Goal: Task Accomplishment & Management: Use online tool/utility

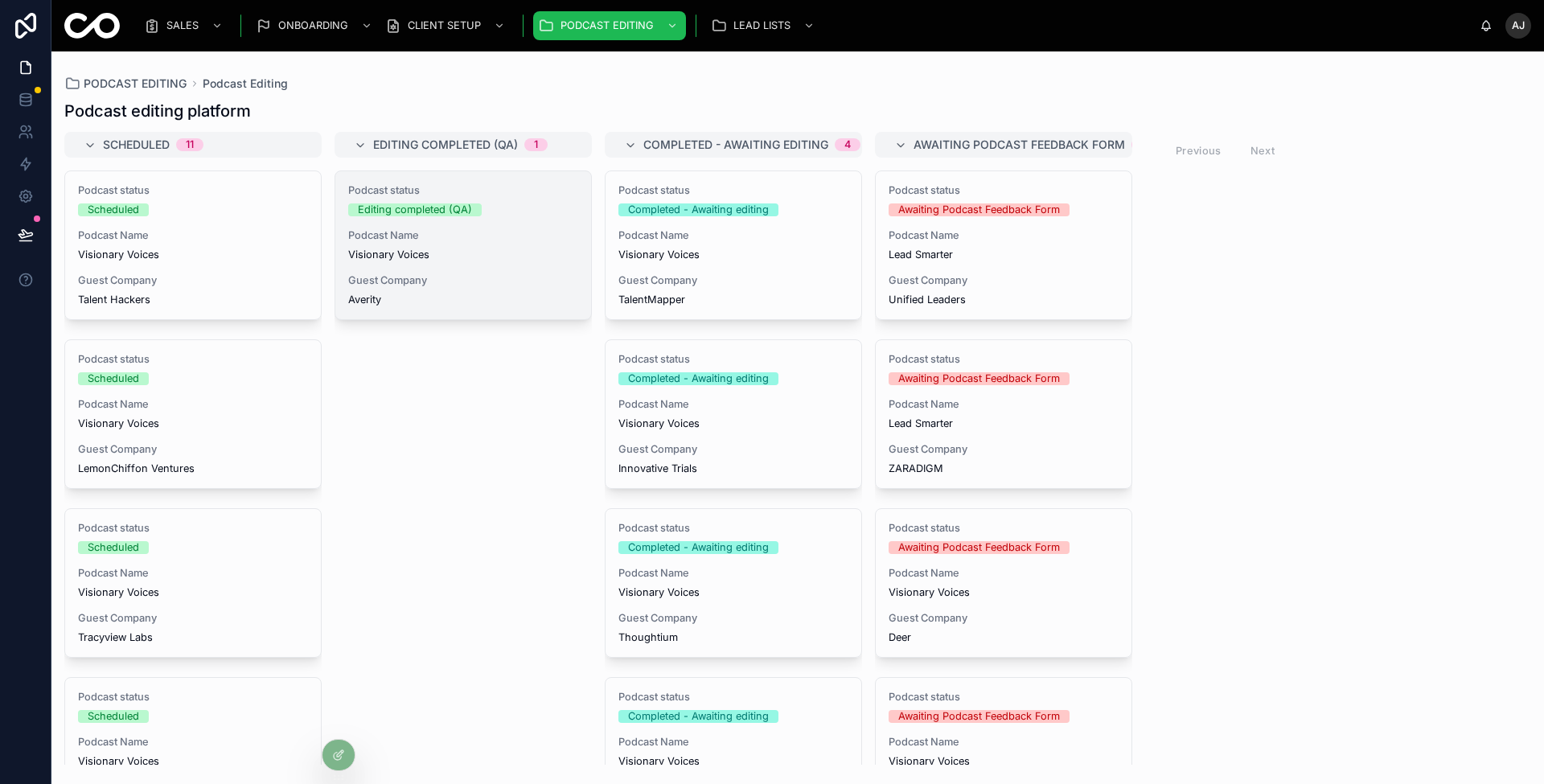
click at [537, 250] on span "Visionary Voices" at bounding box center [463, 255] width 230 height 13
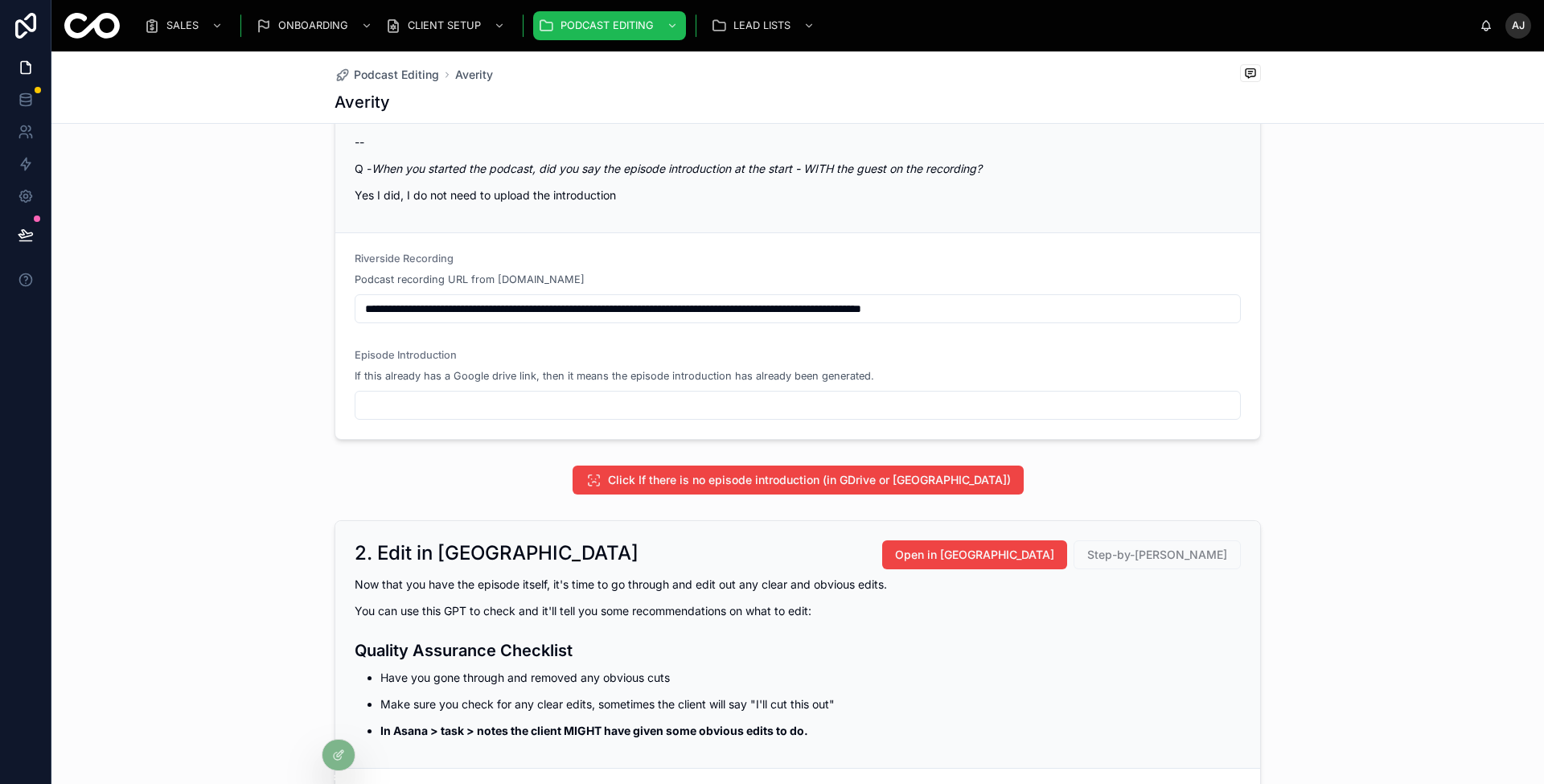
scroll to position [895, 0]
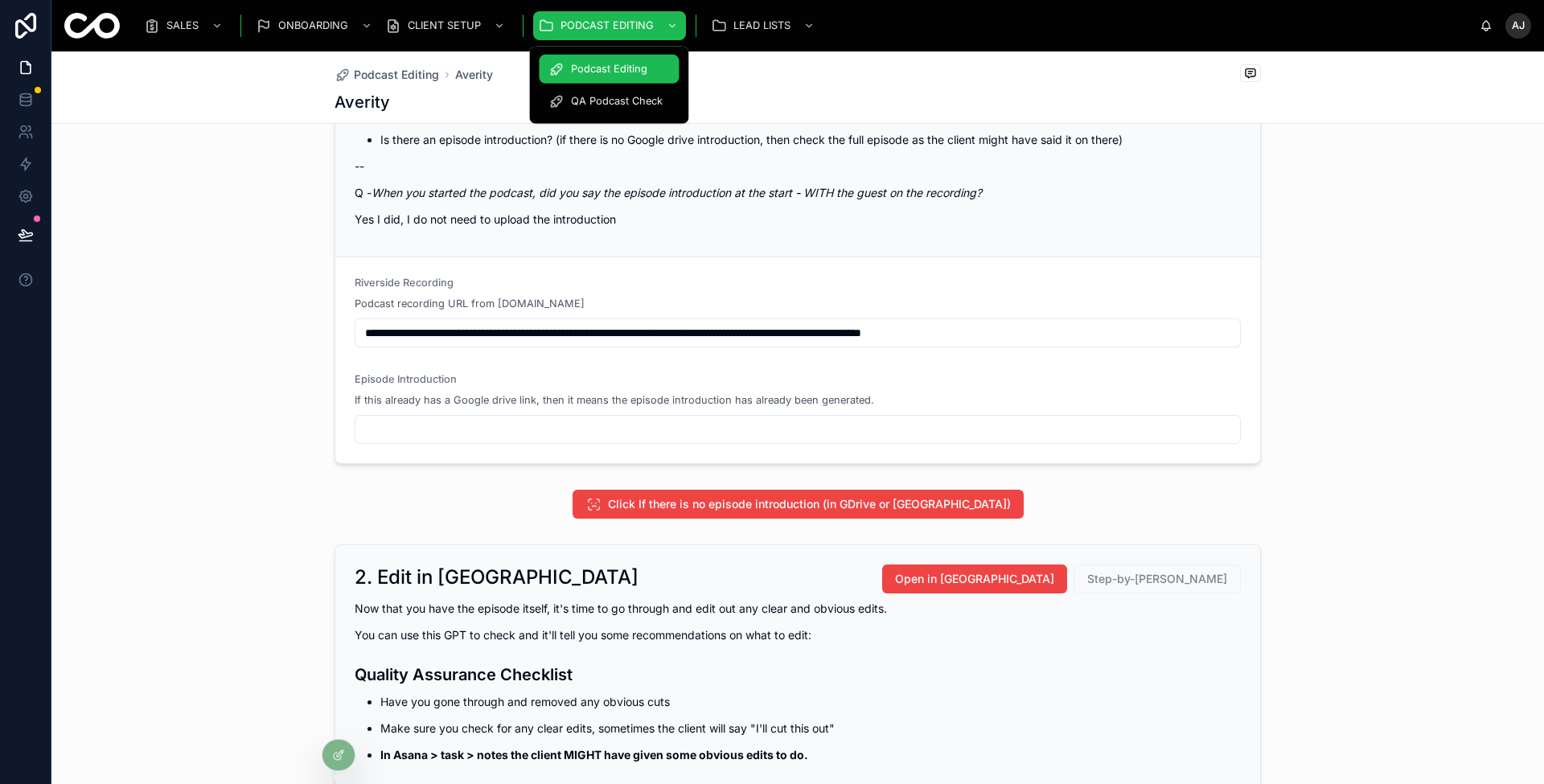
click at [626, 89] on div "QA Podcast Check" at bounding box center [608, 102] width 120 height 26
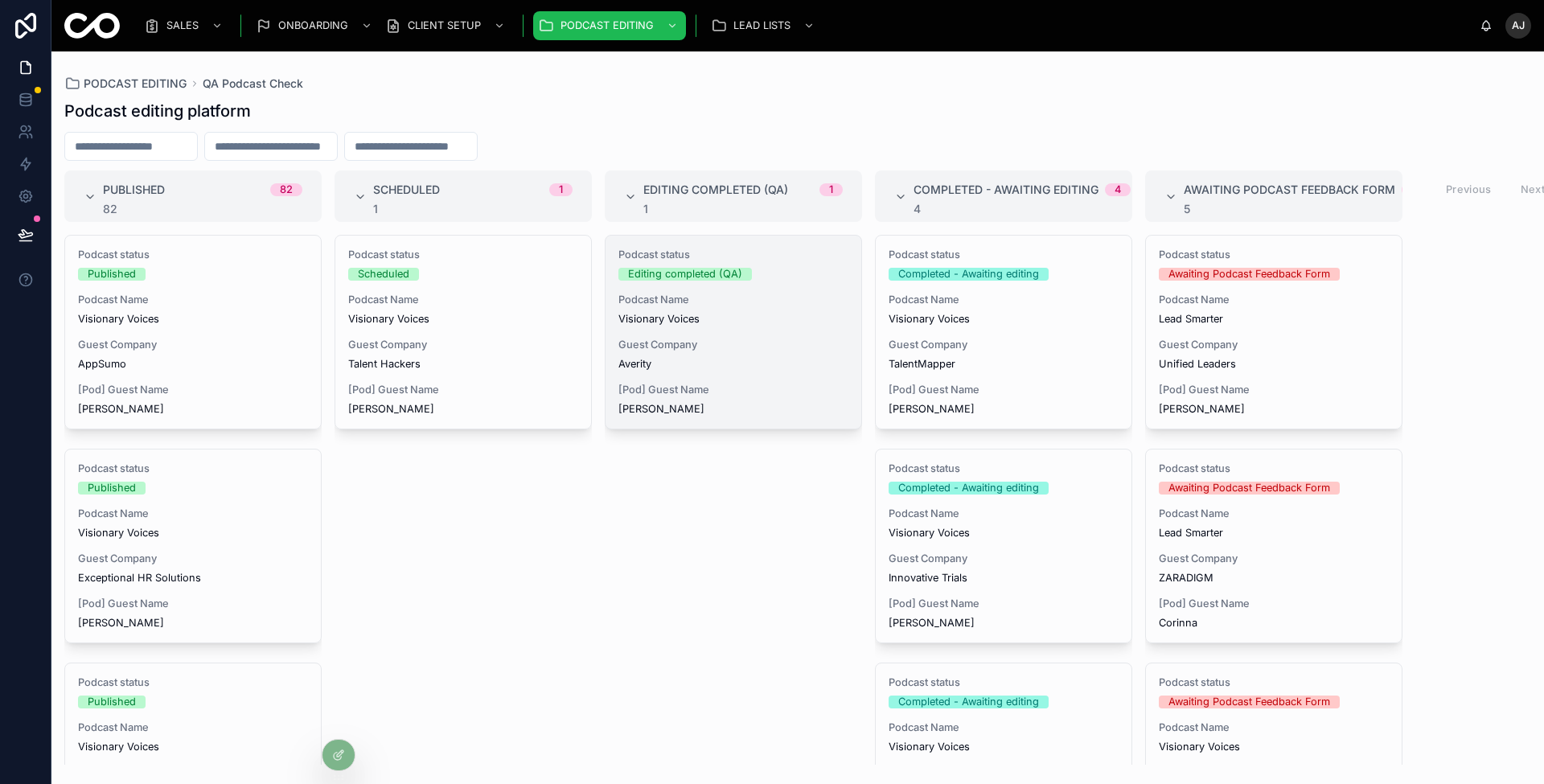
click at [787, 328] on div "Podcast status Editing completed (QA) Podcast Name Visionary Voices Guest Compa…" at bounding box center [733, 332] width 255 height 193
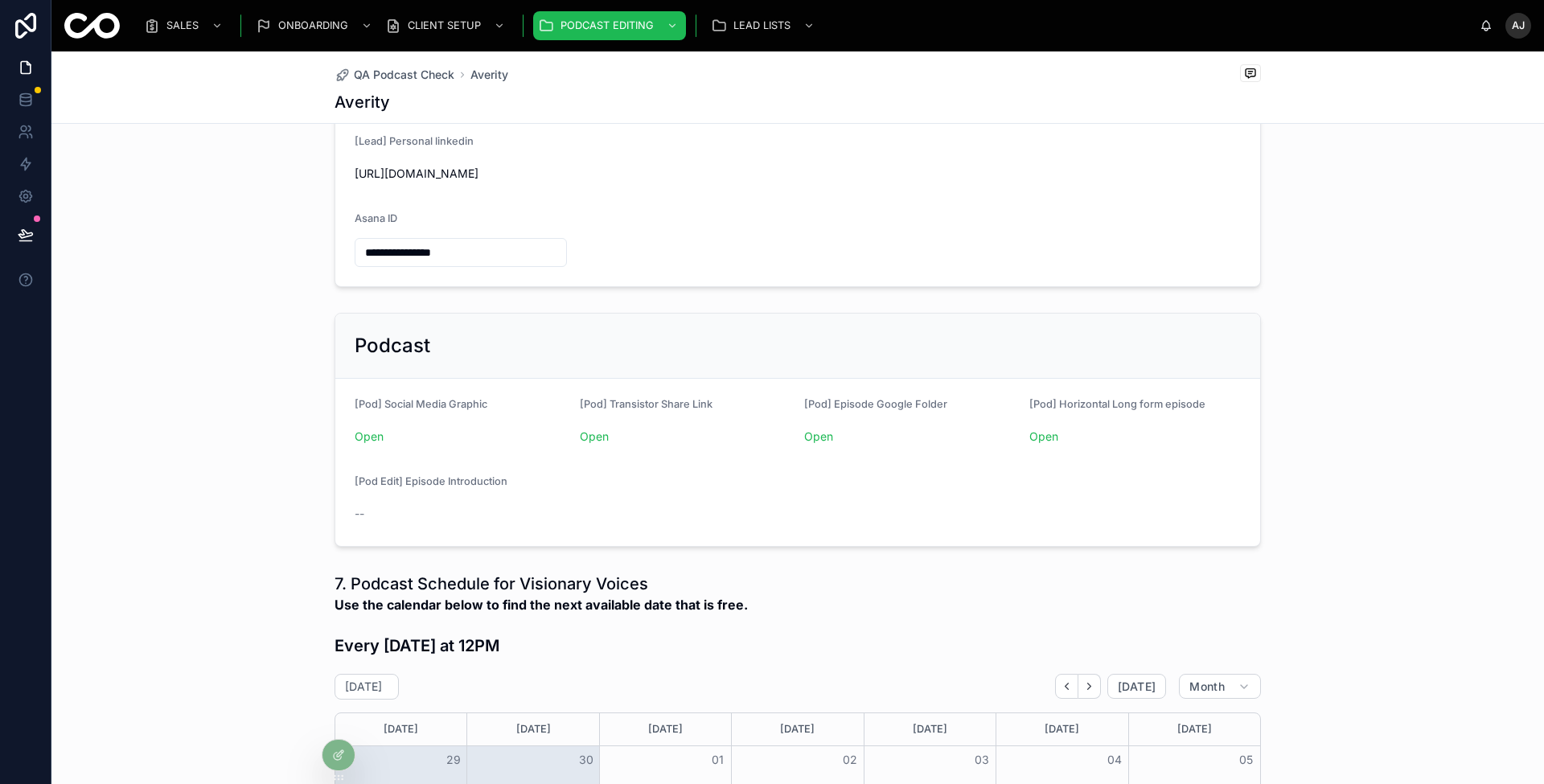
scroll to position [436, 0]
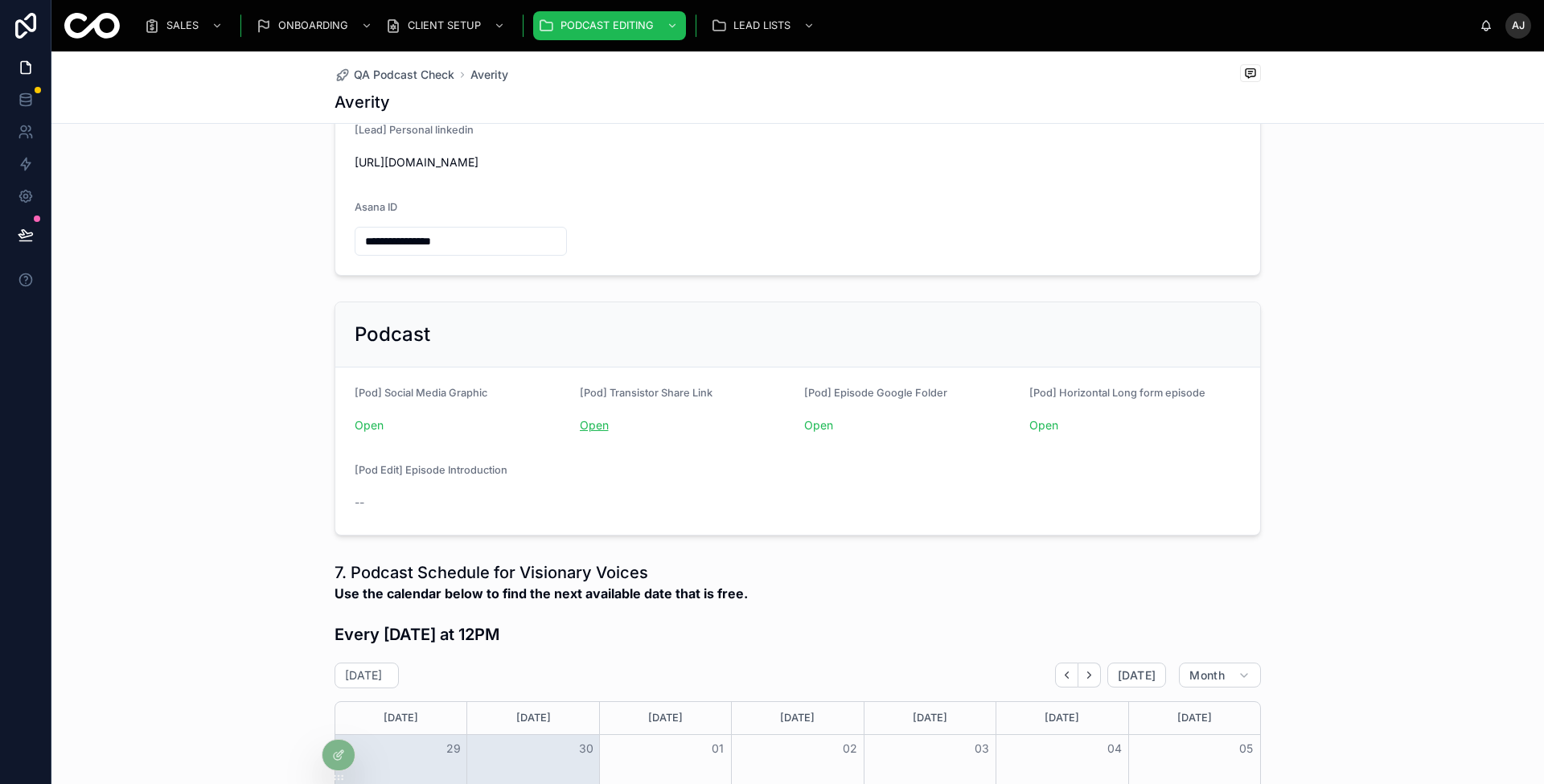
click at [581, 423] on link "Open" at bounding box center [595, 424] width 29 height 14
click at [819, 421] on link "Open" at bounding box center [819, 424] width 29 height 14
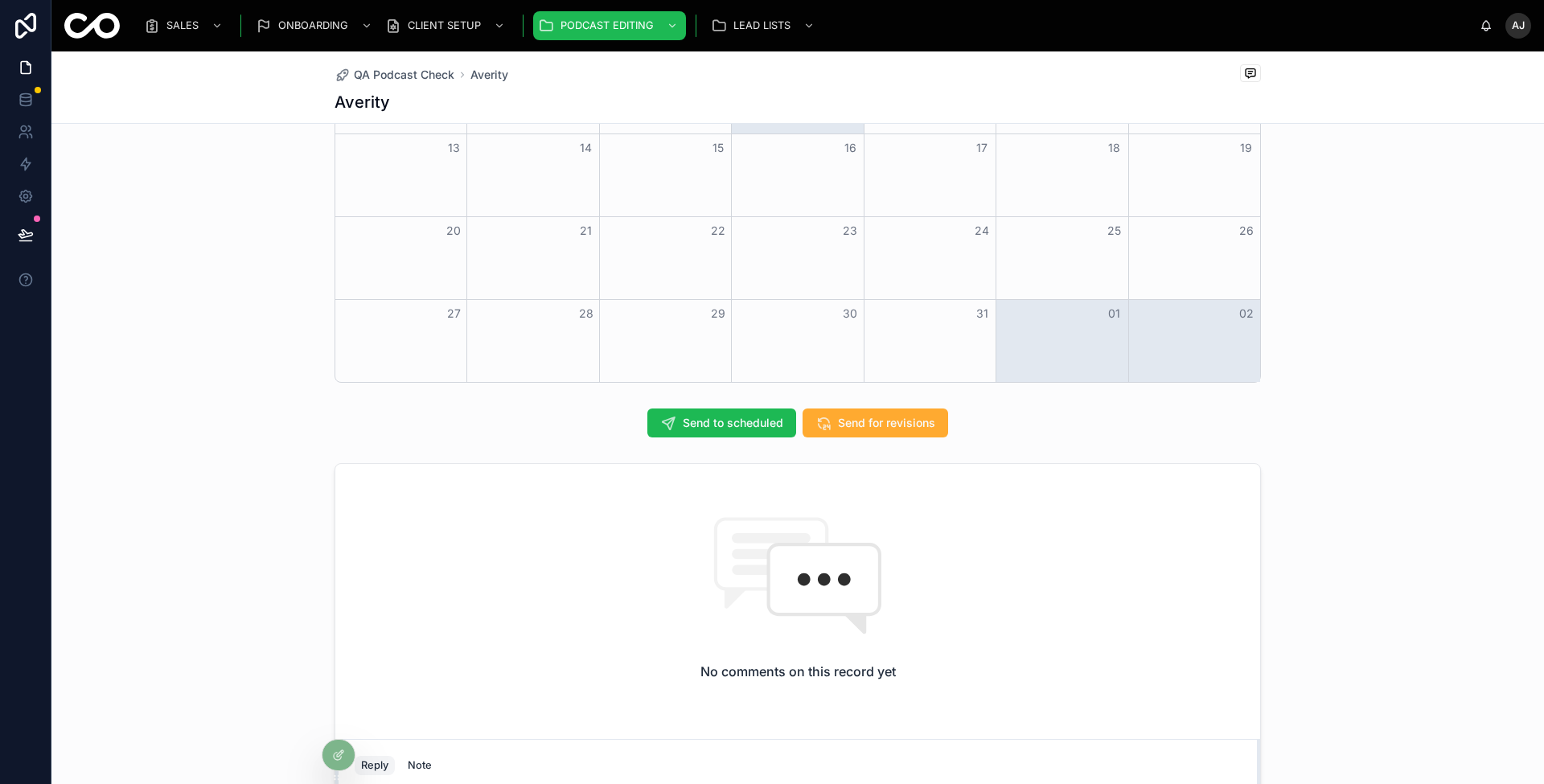
scroll to position [1273, 0]
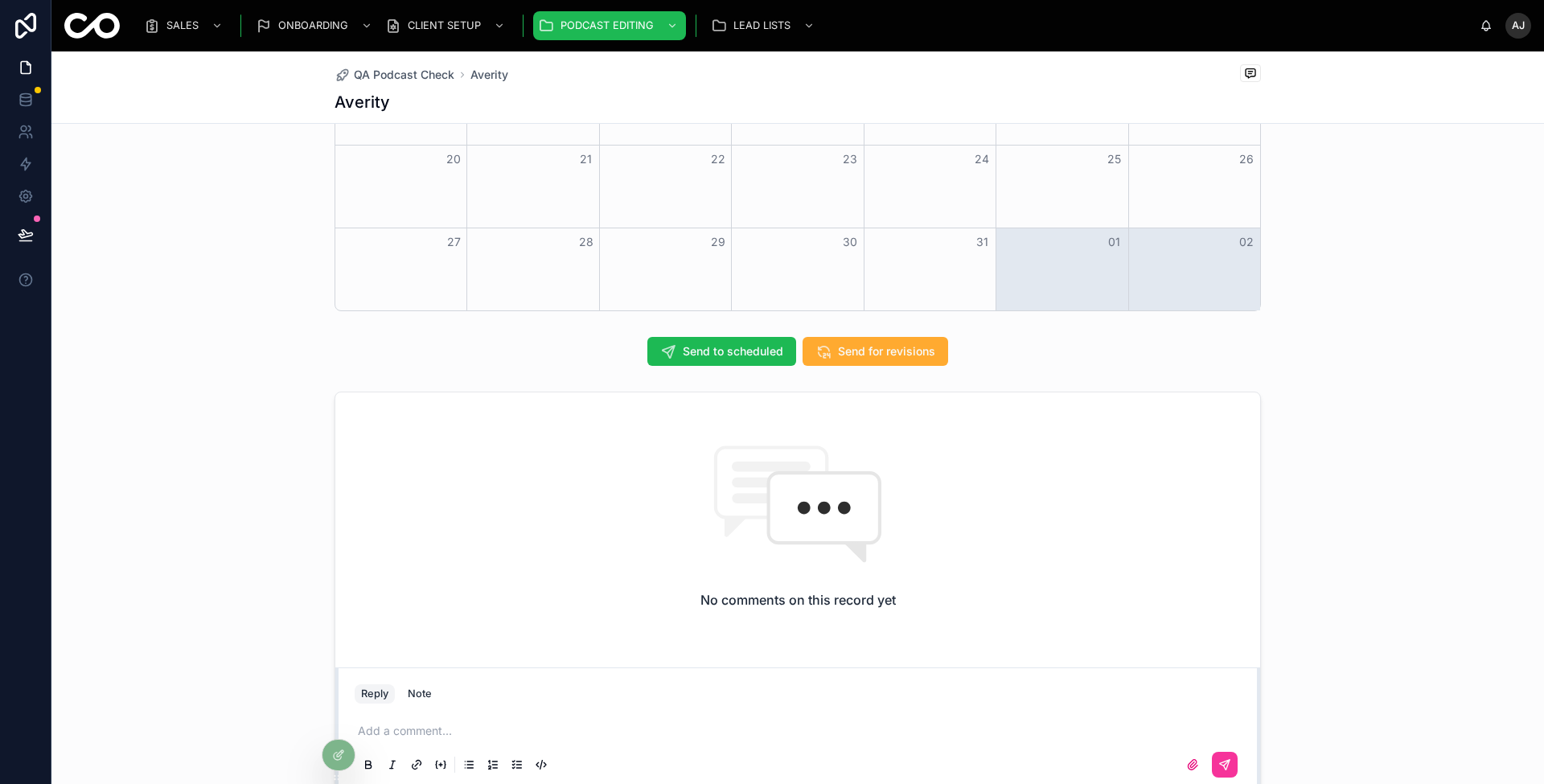
click at [704, 725] on p at bounding box center [801, 730] width 886 height 16
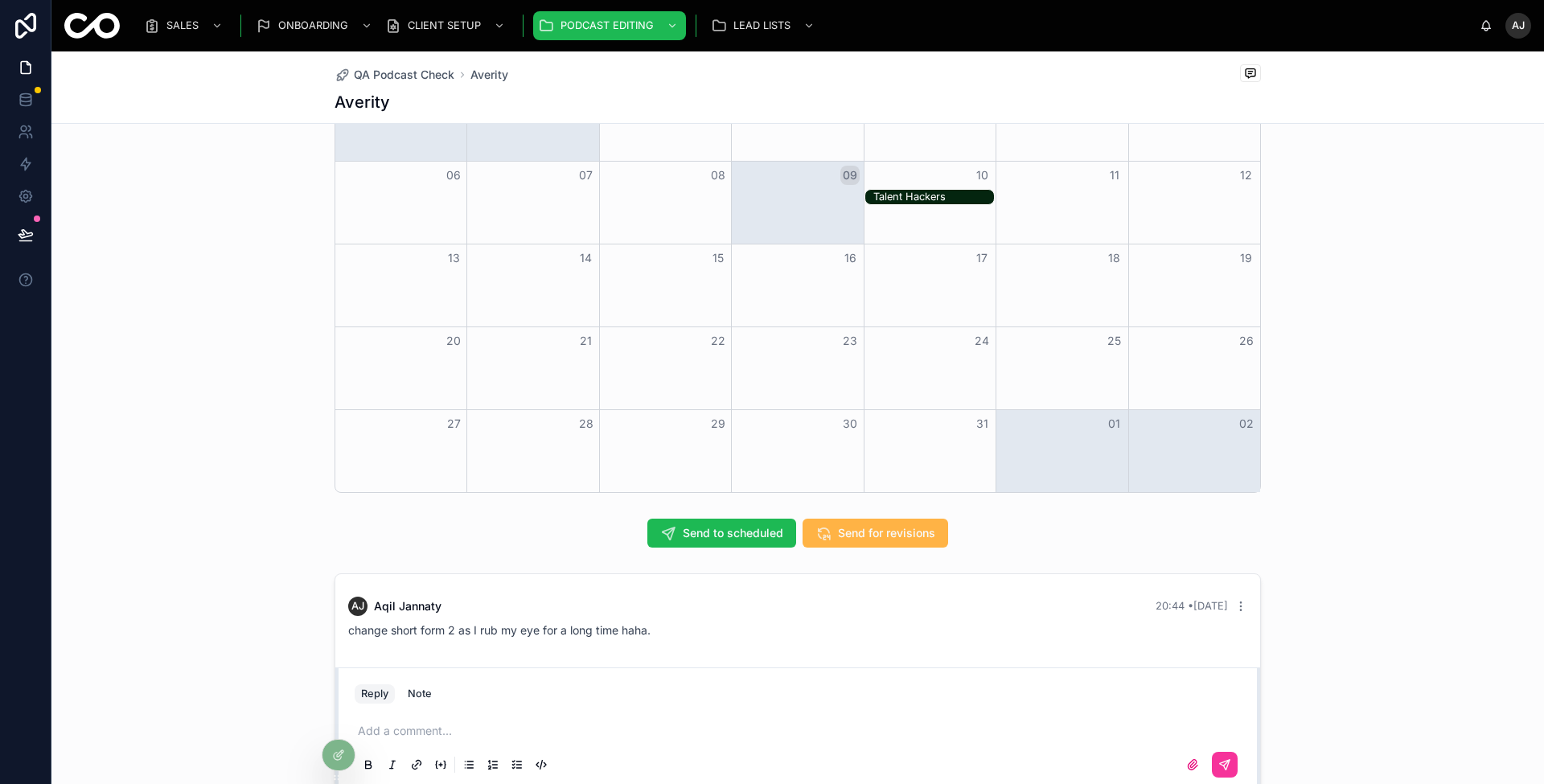
click at [895, 539] on button "Send for revisions" at bounding box center [875, 533] width 145 height 29
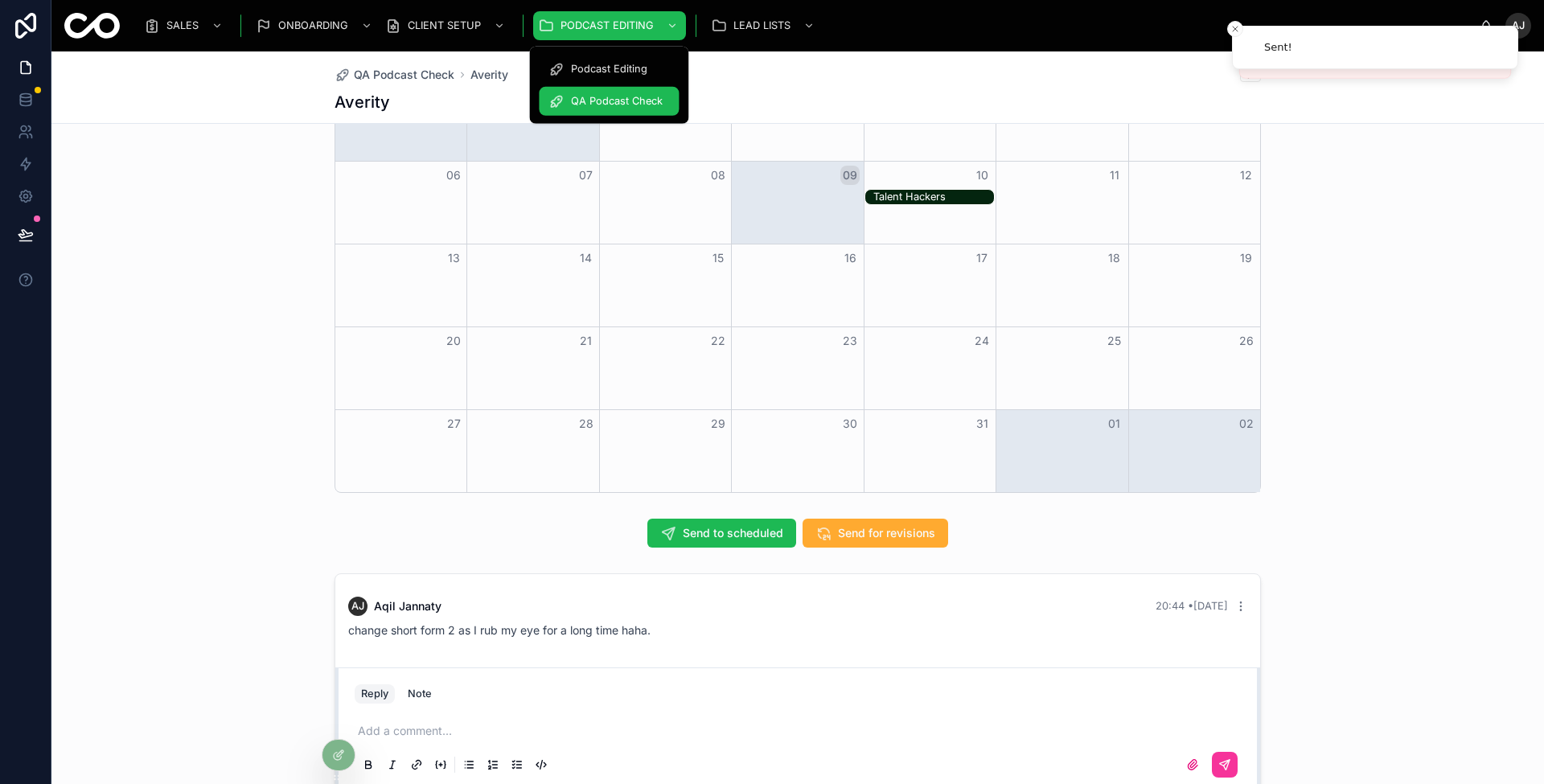
click at [619, 62] on span "Podcast Editing" at bounding box center [608, 68] width 76 height 13
